Goal: Entertainment & Leisure: Consume media (video, audio)

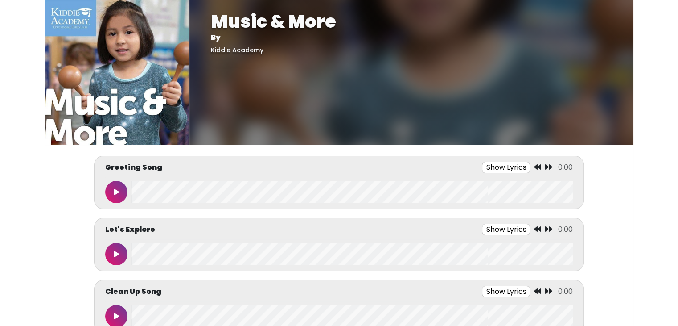
click at [506, 127] on div "Music & More By Kiddie Academy" at bounding box center [412, 72] width 444 height 145
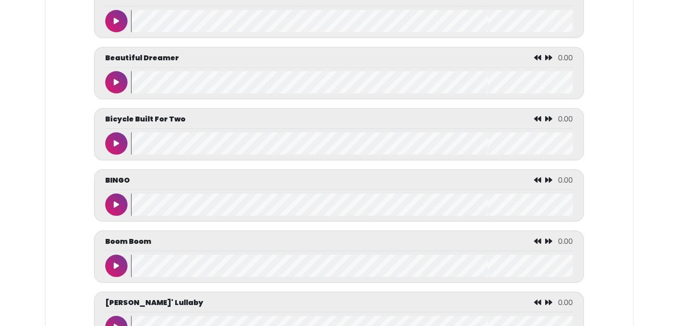
scroll to position [874, 0]
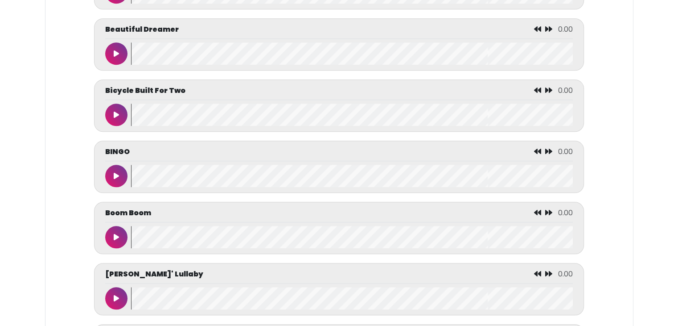
click at [107, 187] on div "BINGO 0.00" at bounding box center [339, 166] width 490 height 52
click at [116, 175] on icon at bounding box center [116, 175] width 5 height 7
click at [112, 186] on button at bounding box center [116, 176] width 22 height 22
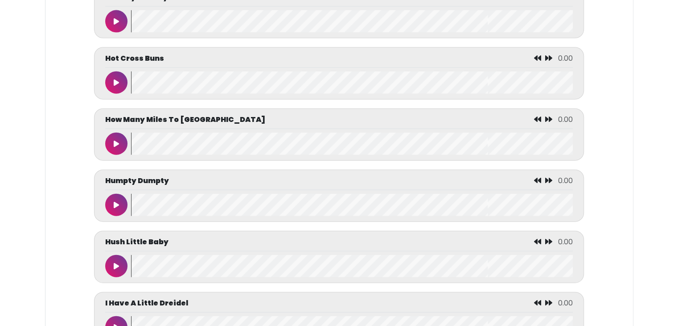
scroll to position [2125, 0]
